Goal: Contribute content: Contribute content

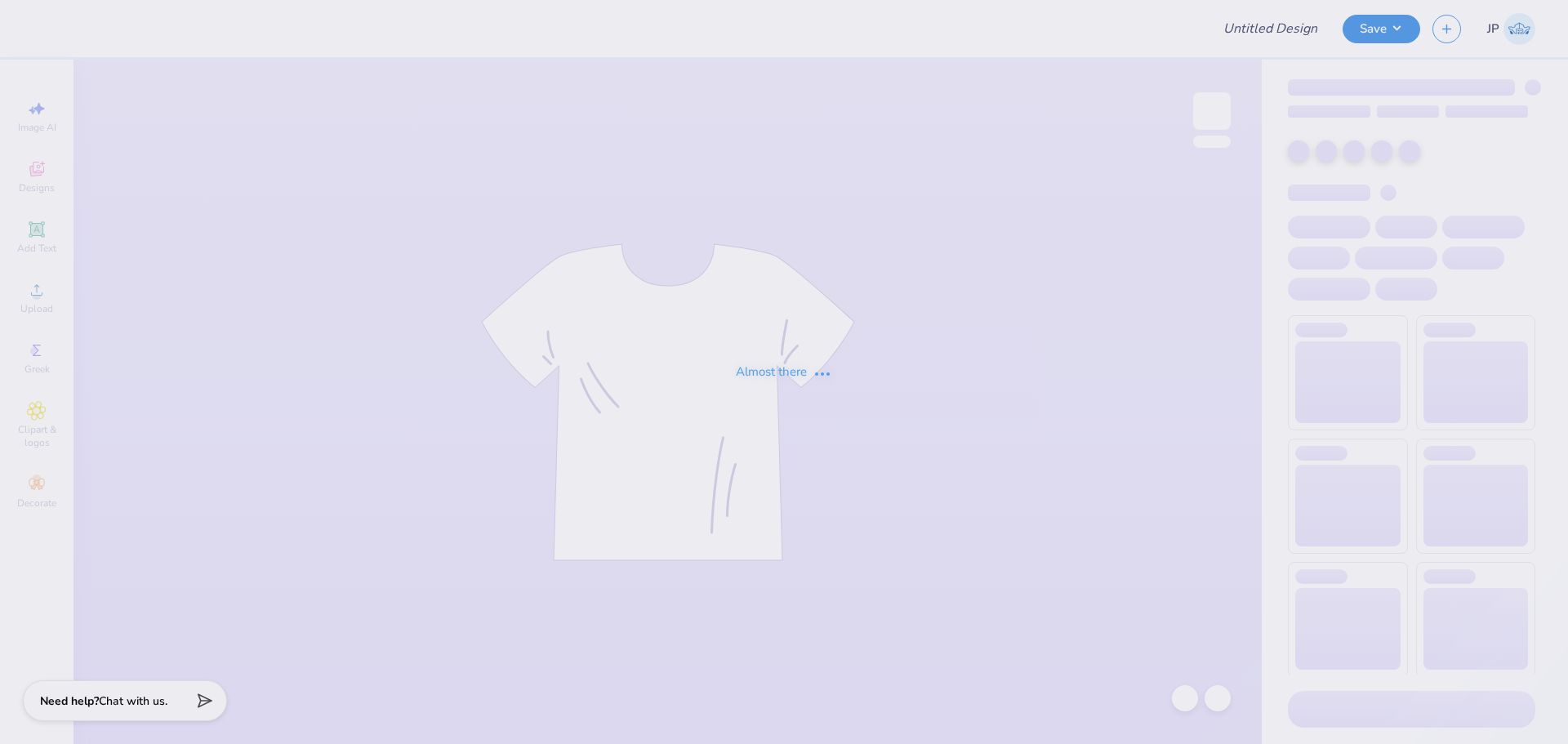
type input "senior tee"
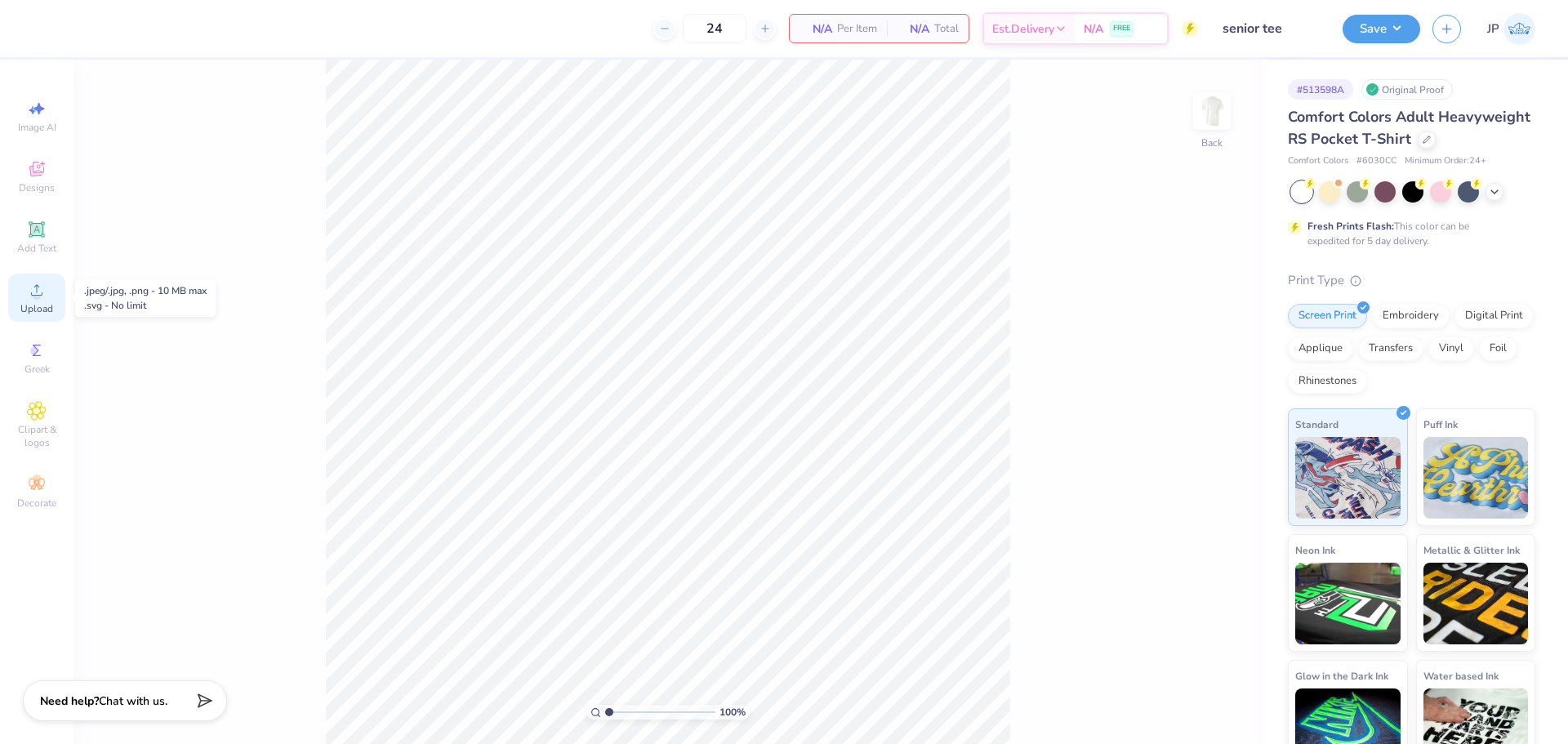
click at [36, 293] on circle at bounding box center [36, 295] width 9 height 9
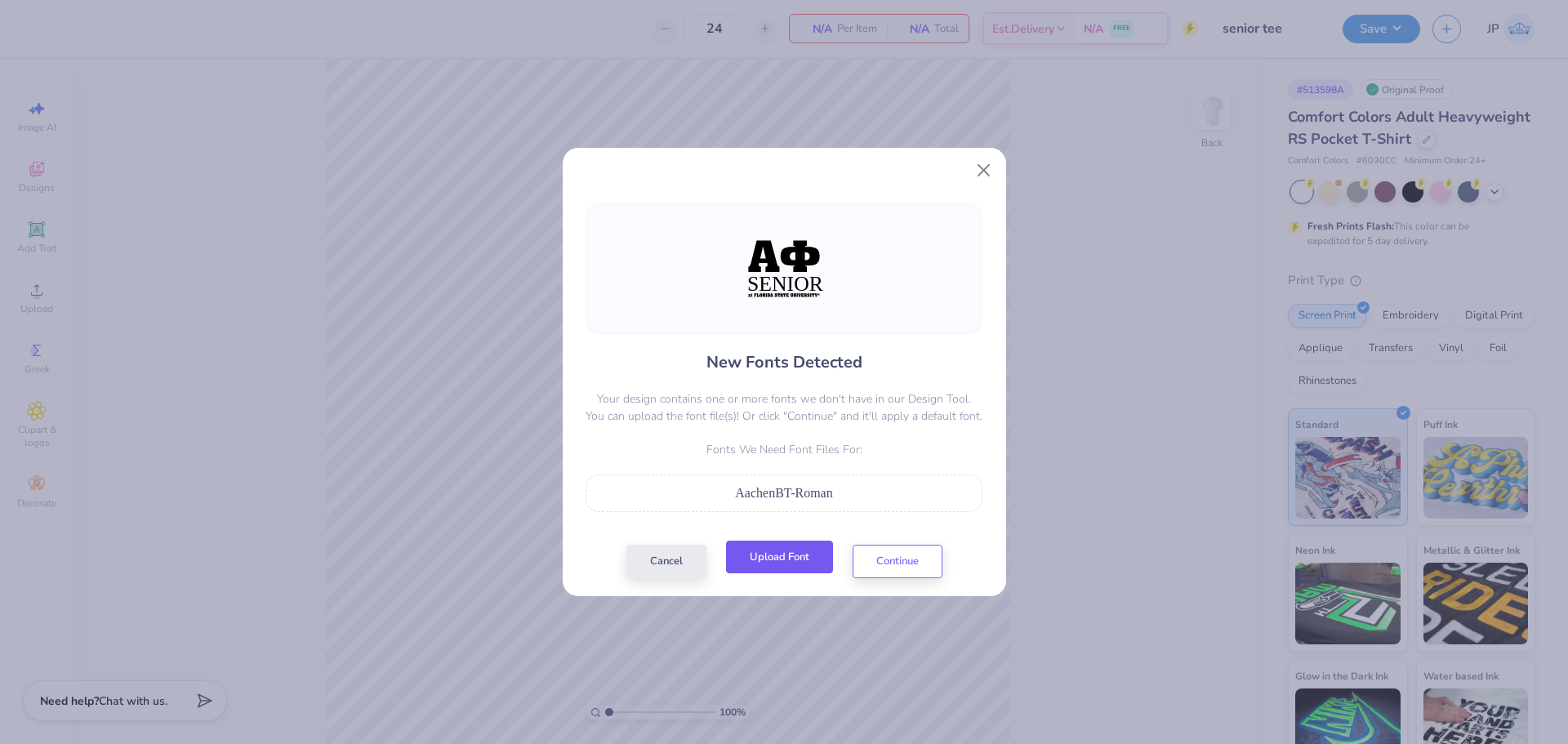
click at [791, 564] on button "Upload Font" at bounding box center [780, 557] width 107 height 33
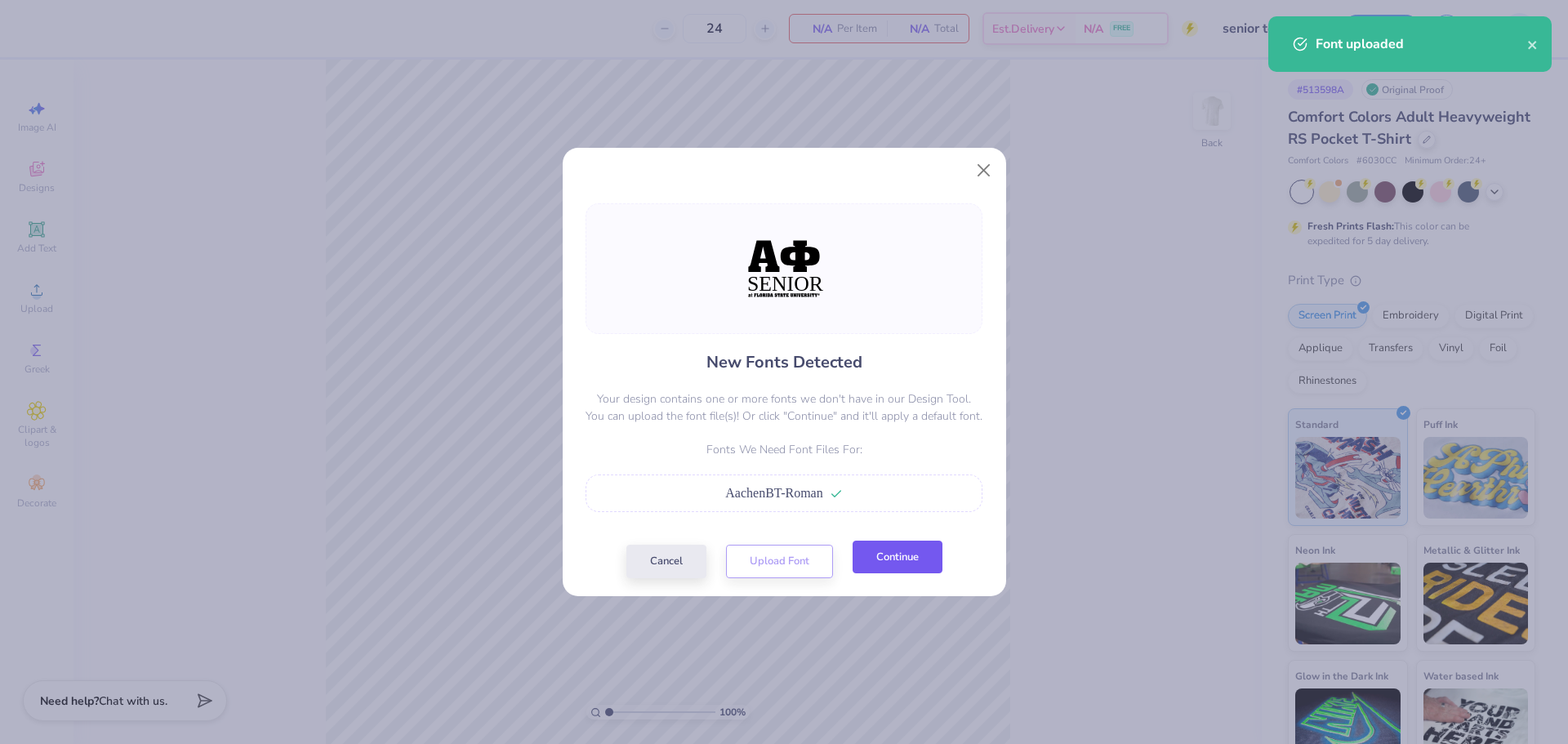
click at [897, 558] on button "Continue" at bounding box center [897, 557] width 90 height 33
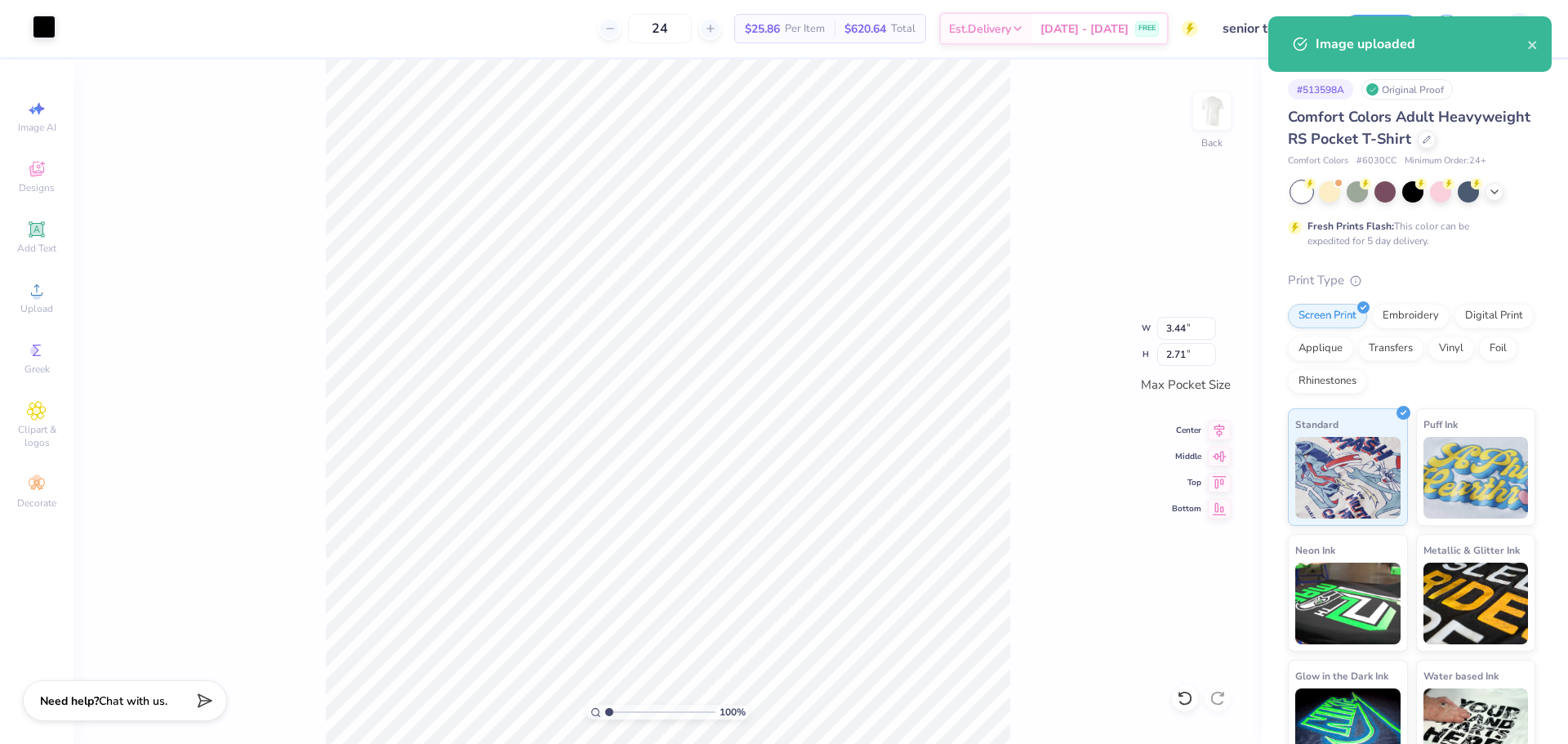
click at [43, 28] on div at bounding box center [44, 27] width 23 height 23
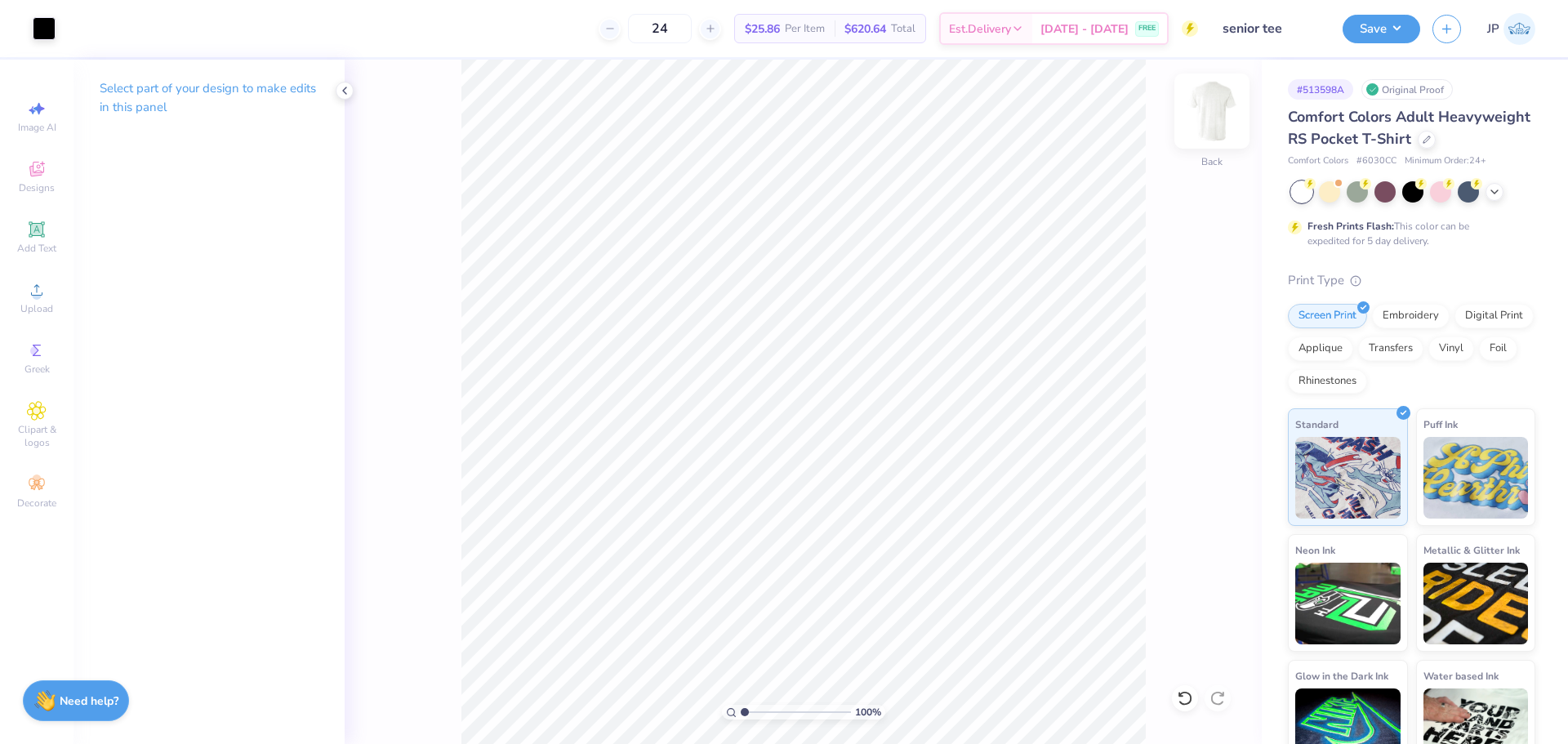
click at [1200, 118] on img at bounding box center [1212, 111] width 65 height 65
click at [46, 294] on div "Upload" at bounding box center [37, 298] width 57 height 49
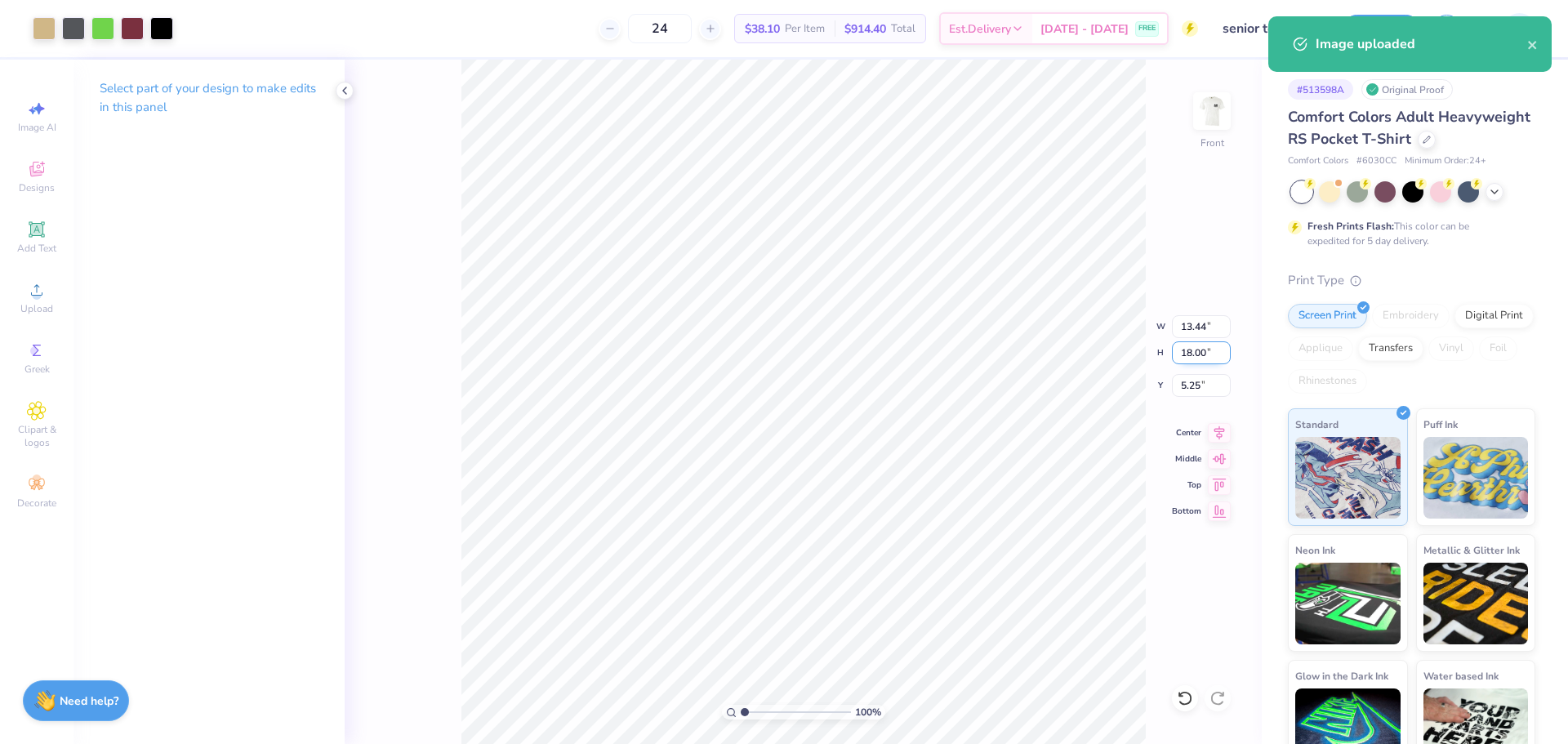
click at [1205, 351] on input "18.00" at bounding box center [1202, 352] width 59 height 23
type input "15"
type input "11.20"
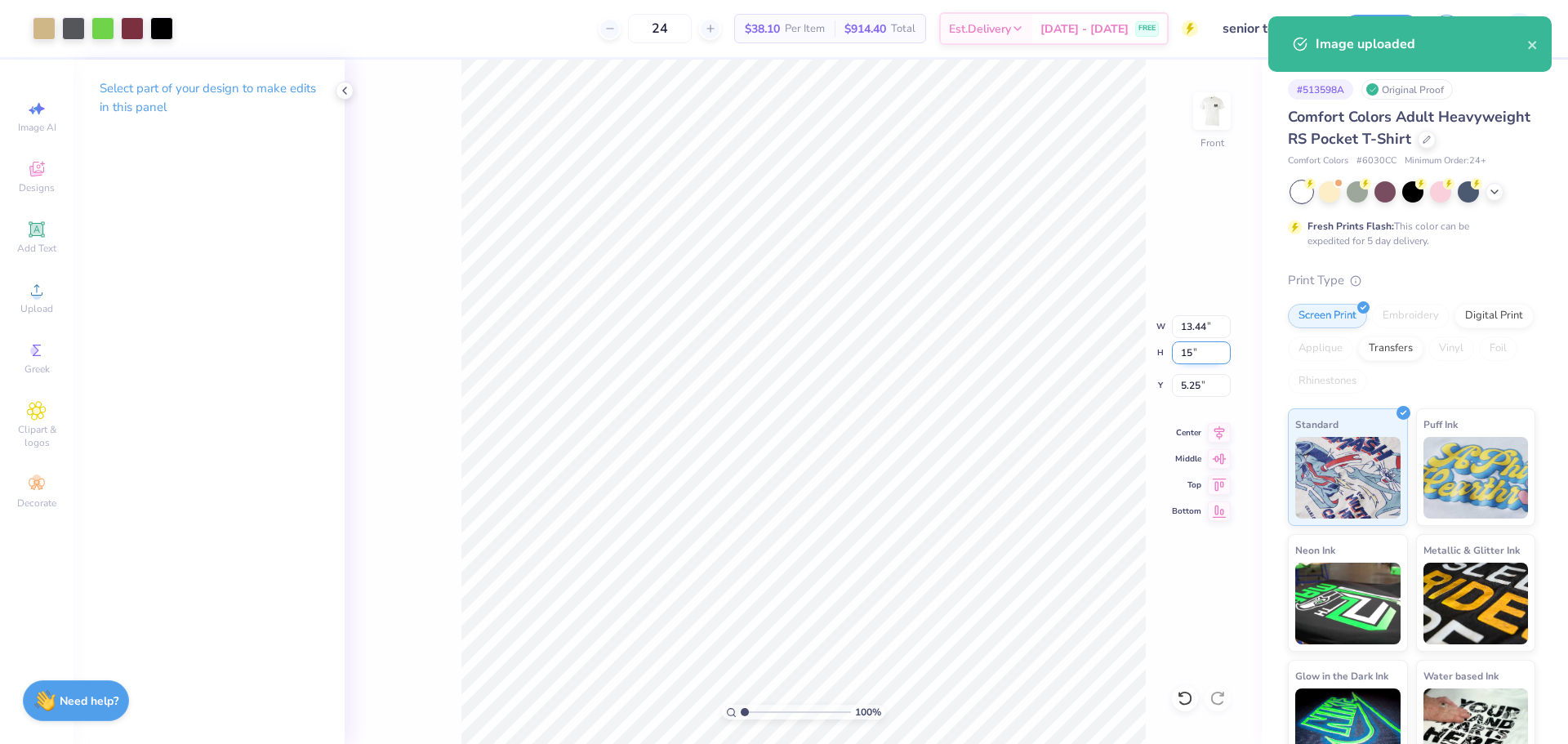
type input "15.00"
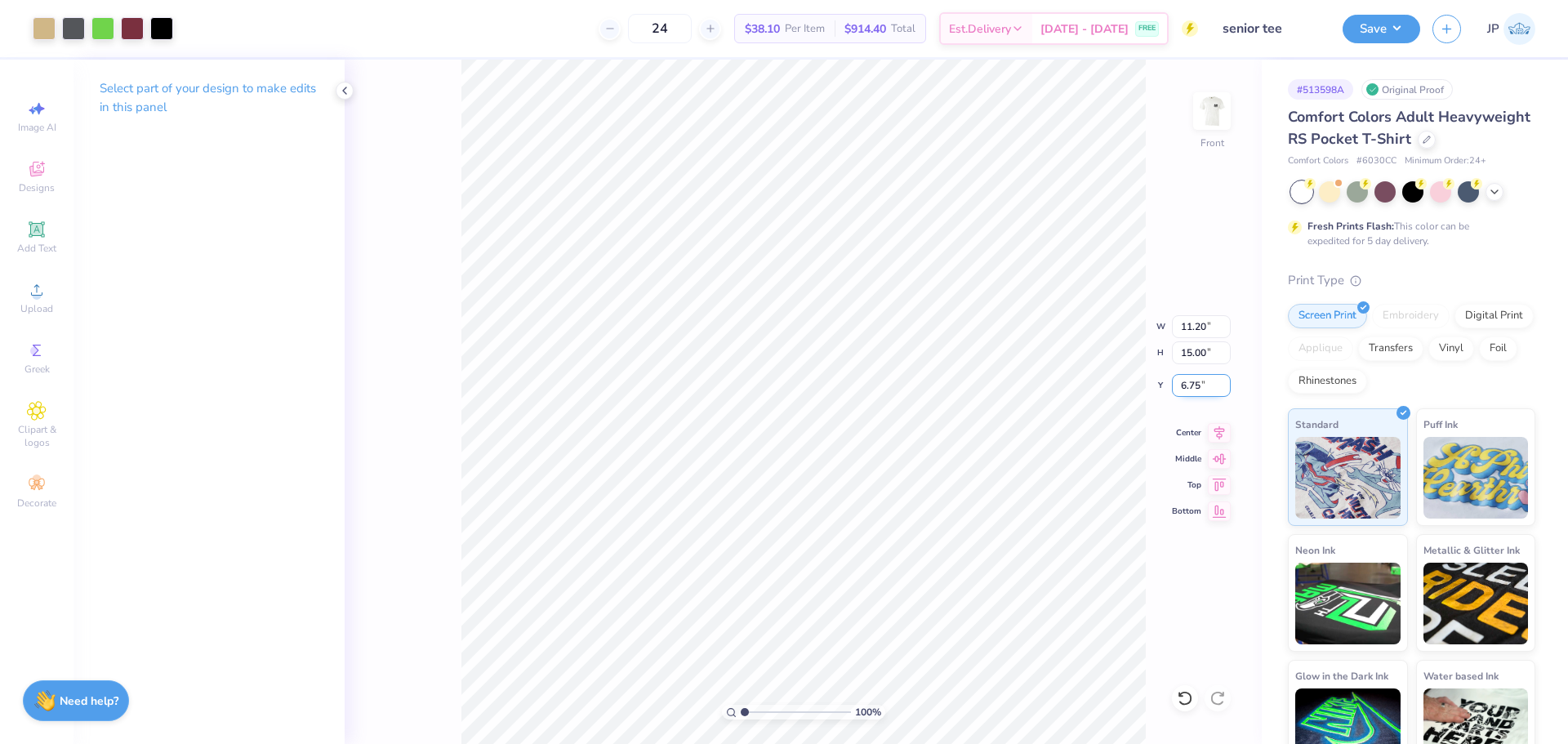
click at [1183, 389] on input "6.75" at bounding box center [1202, 385] width 59 height 23
type input "3.00"
click at [1196, 355] on input "15.00" at bounding box center [1202, 352] width 59 height 23
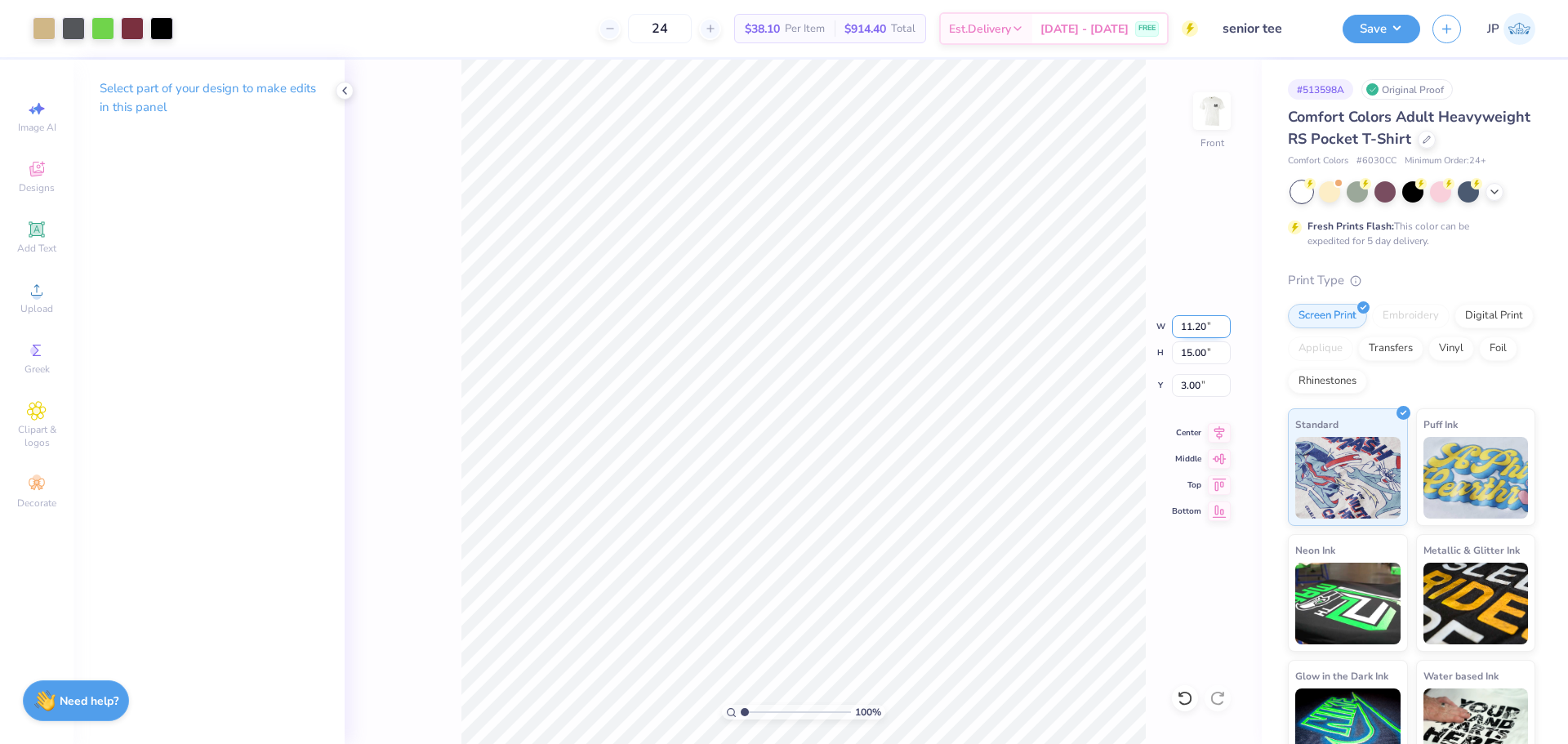
click at [1177, 327] on input "11.20" at bounding box center [1202, 326] width 59 height 23
type input "11.00"
type input "14.73"
click at [1184, 380] on input "3.13" at bounding box center [1202, 385] width 59 height 23
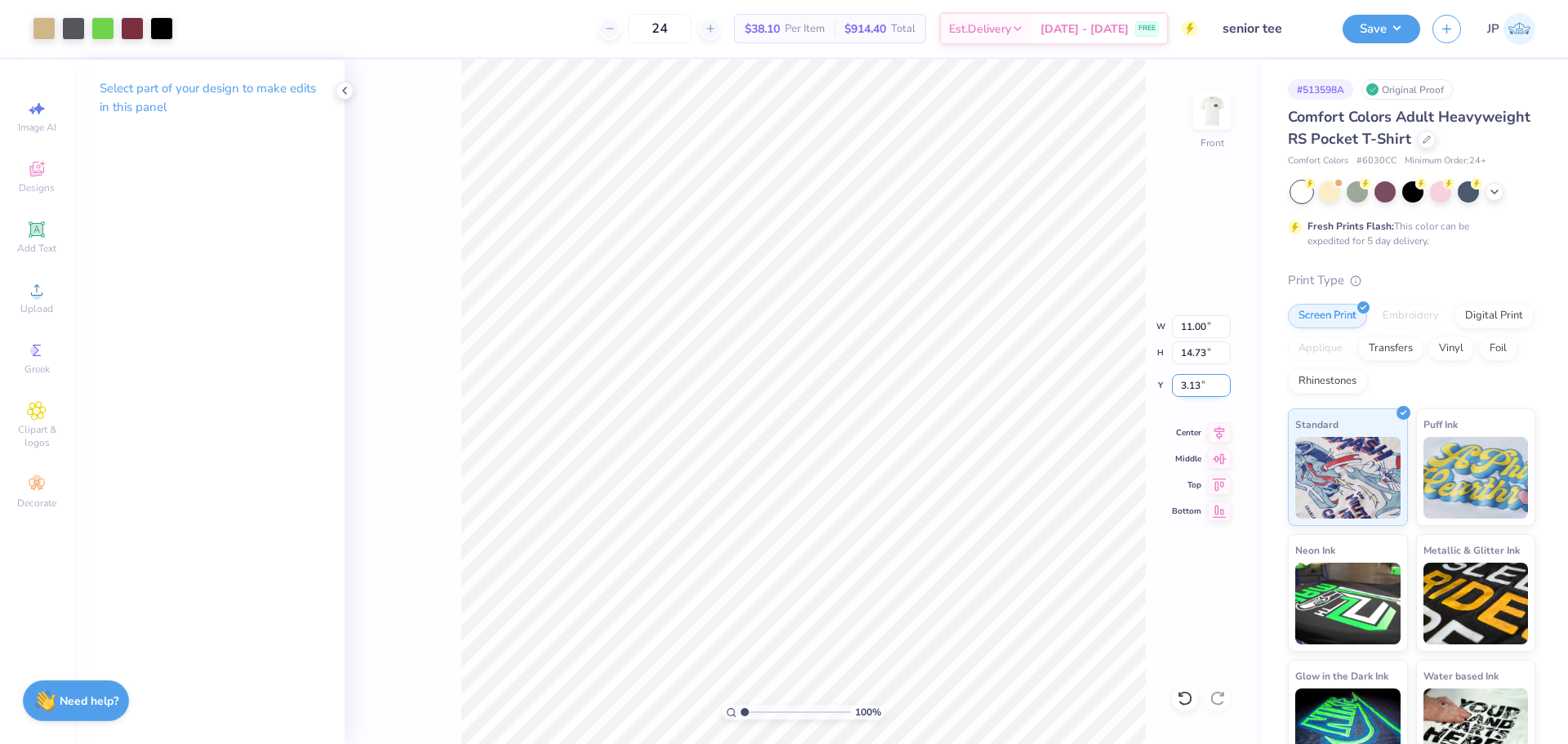
click at [1184, 380] on input "3.13" at bounding box center [1202, 385] width 59 height 23
type input "3.00"
click at [107, 29] on div at bounding box center [102, 27] width 23 height 23
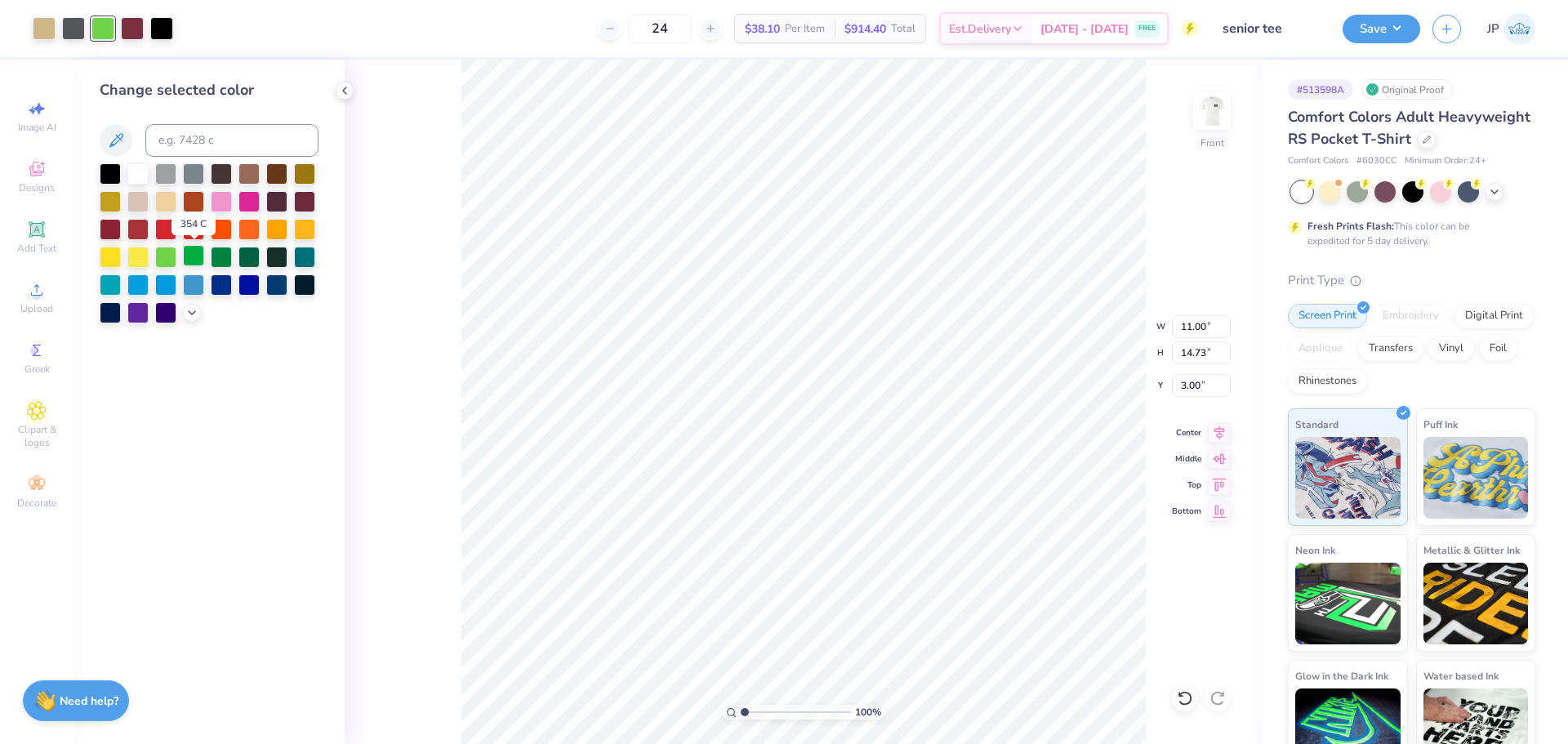
click at [192, 255] on div at bounding box center [193, 255] width 21 height 21
click at [166, 257] on div at bounding box center [165, 255] width 21 height 21
click at [184, 319] on div at bounding box center [209, 243] width 219 height 160
click at [189, 323] on div at bounding box center [209, 243] width 219 height 160
click at [187, 312] on icon at bounding box center [192, 311] width 13 height 13
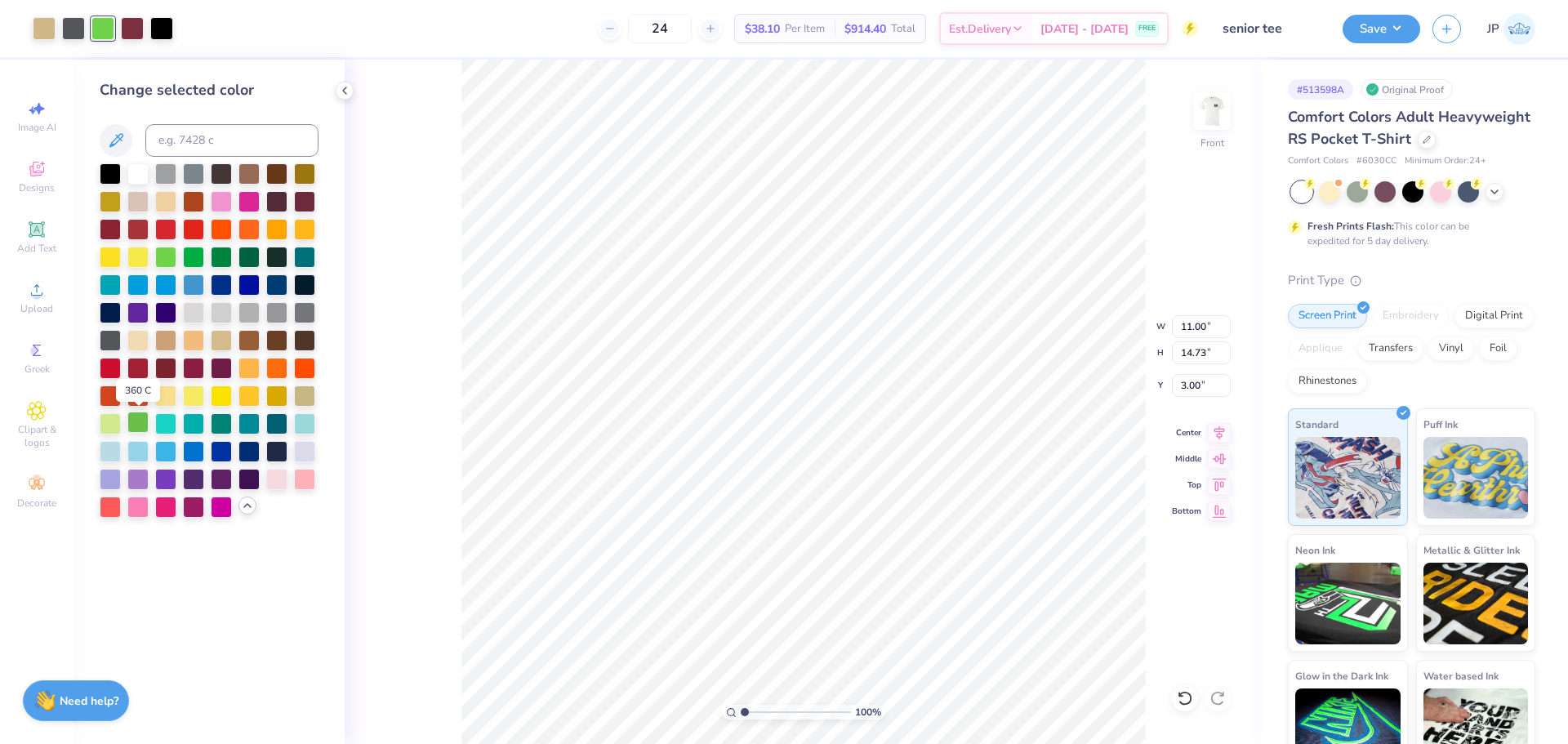
click at [136, 421] on div at bounding box center [137, 422] width 21 height 21
type input "1"
drag, startPoint x: 743, startPoint y: 711, endPoint x: 730, endPoint y: 701, distance: 16.4
click at [740, 705] on input "range" at bounding box center [796, 712] width 110 height 15
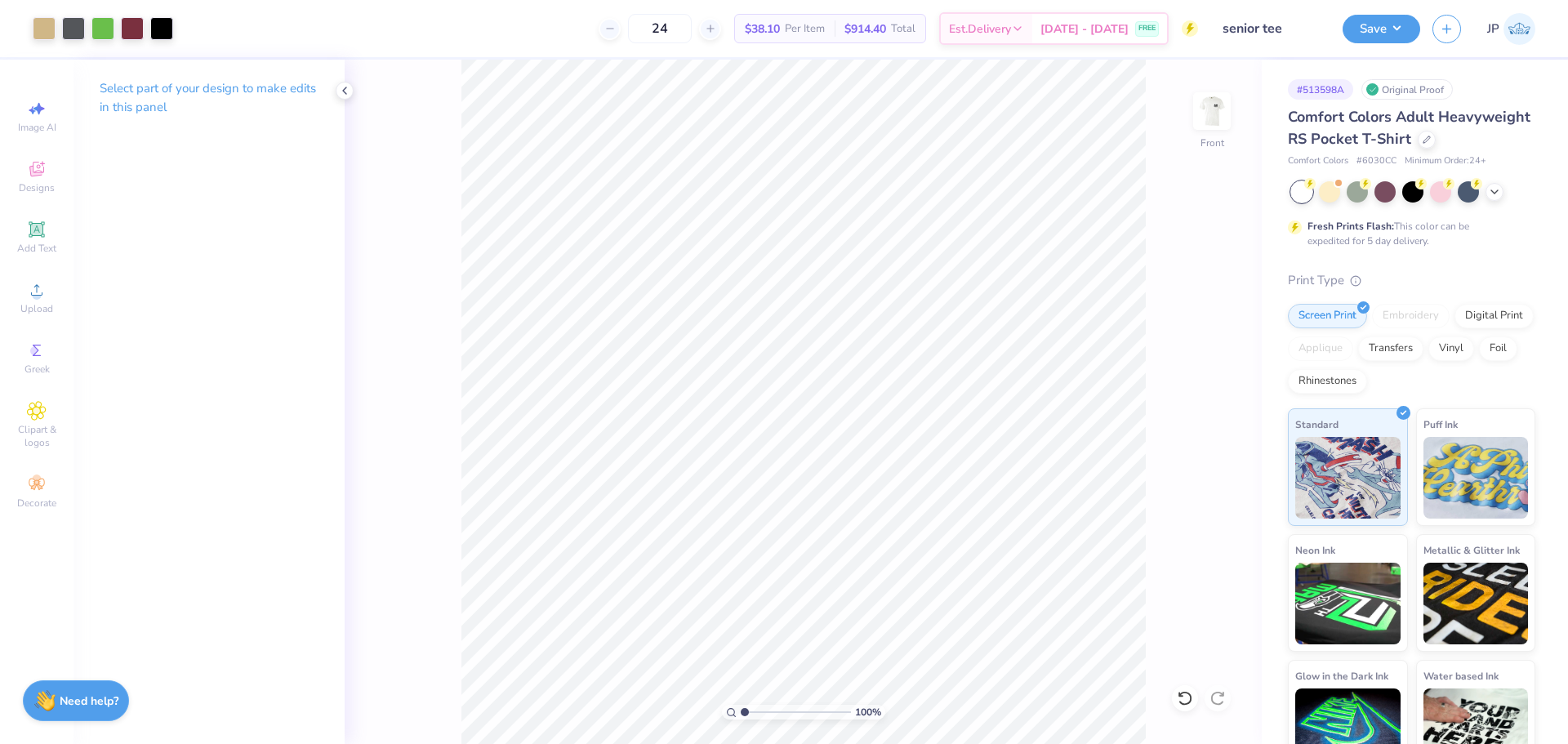
click at [608, 0] on html "Art colors 24 $38.10 Per Item $914.40 Total Est. Delivery [DATE] - [DATE] FREE …" at bounding box center [784, 372] width 1568 height 744
click at [1381, 31] on button "Save" at bounding box center [1381, 27] width 78 height 28
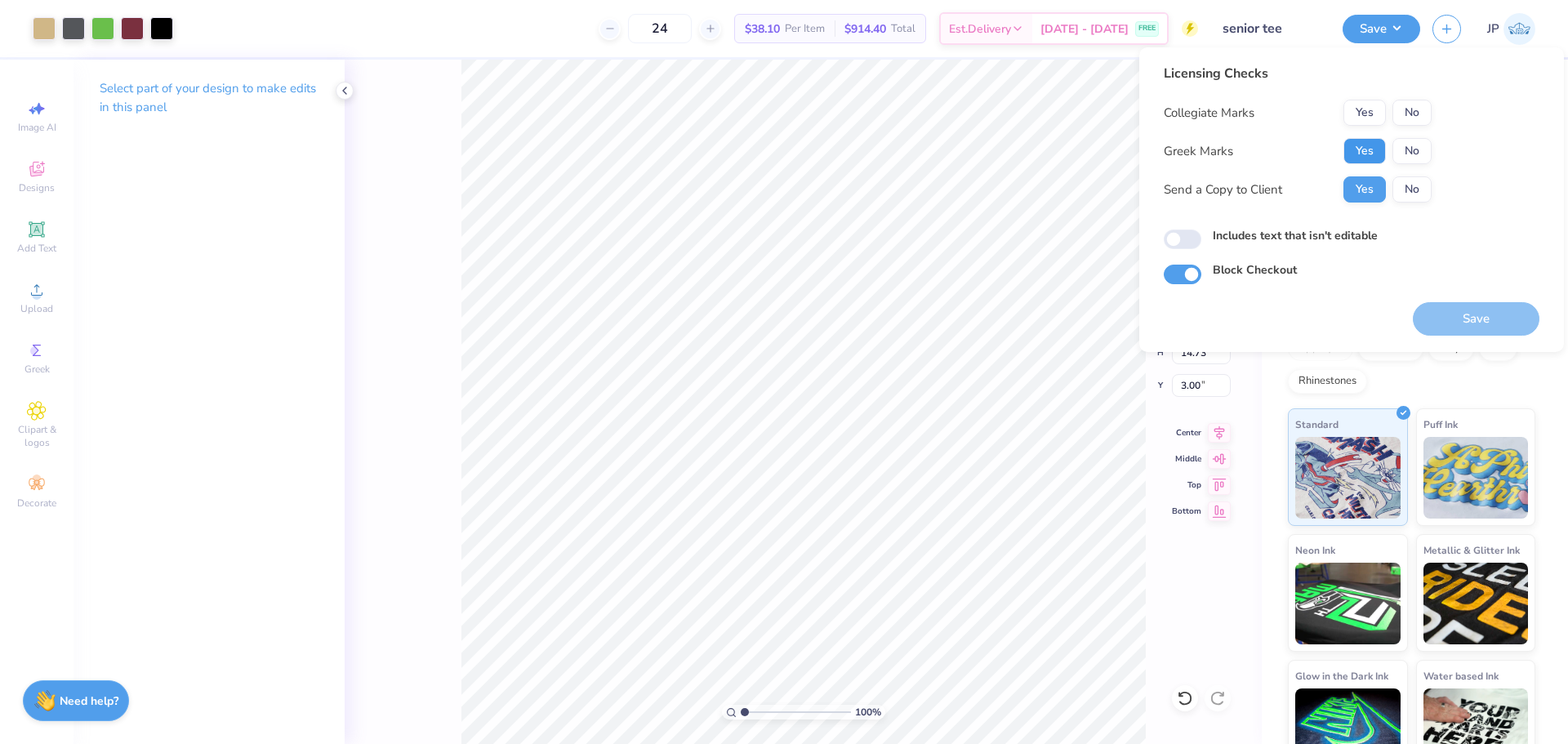
click at [1376, 149] on button "Yes" at bounding box center [1365, 151] width 43 height 26
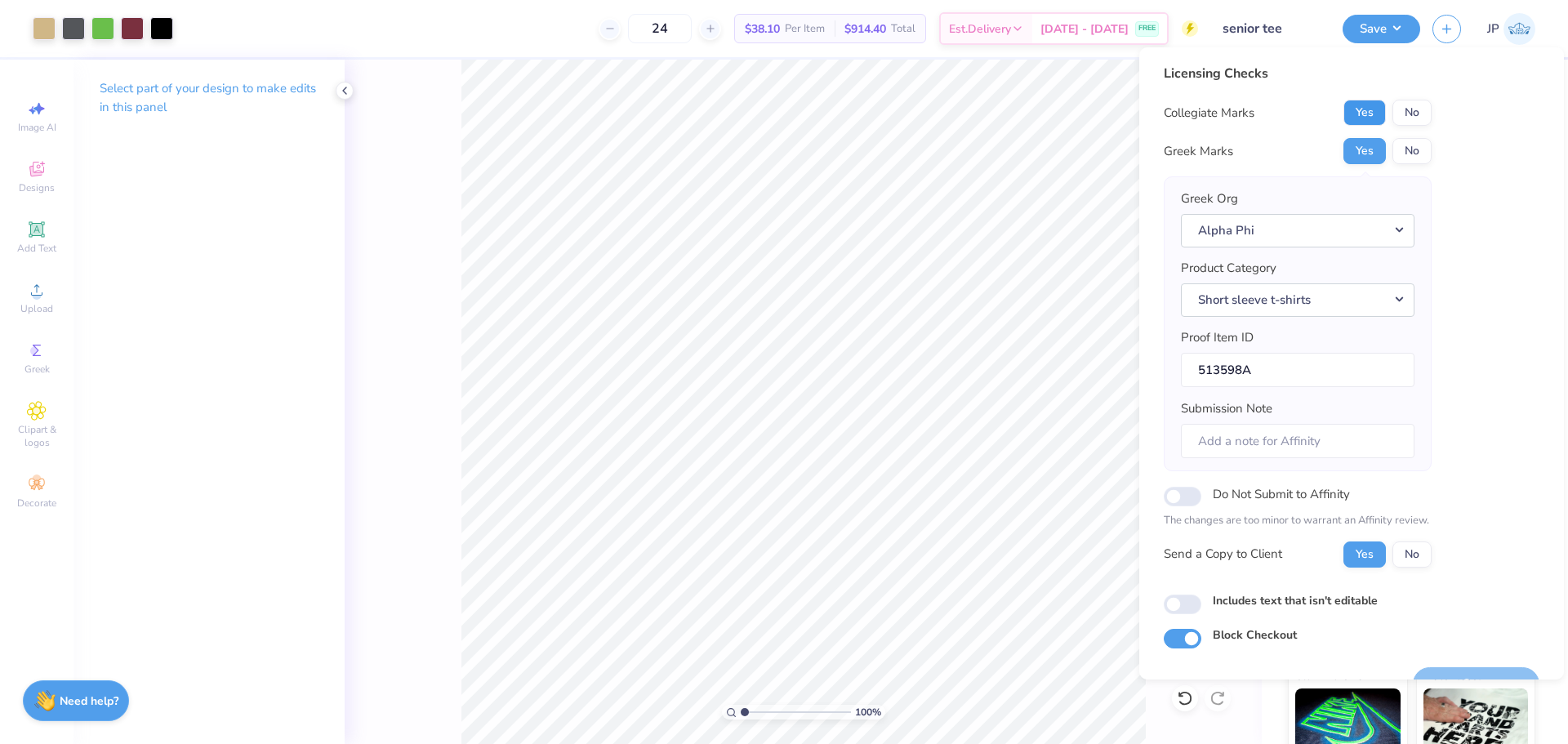
click at [1366, 113] on button "Yes" at bounding box center [1365, 112] width 43 height 26
click at [1479, 673] on button "Save" at bounding box center [1475, 684] width 126 height 33
